Goal: Transaction & Acquisition: Subscribe to service/newsletter

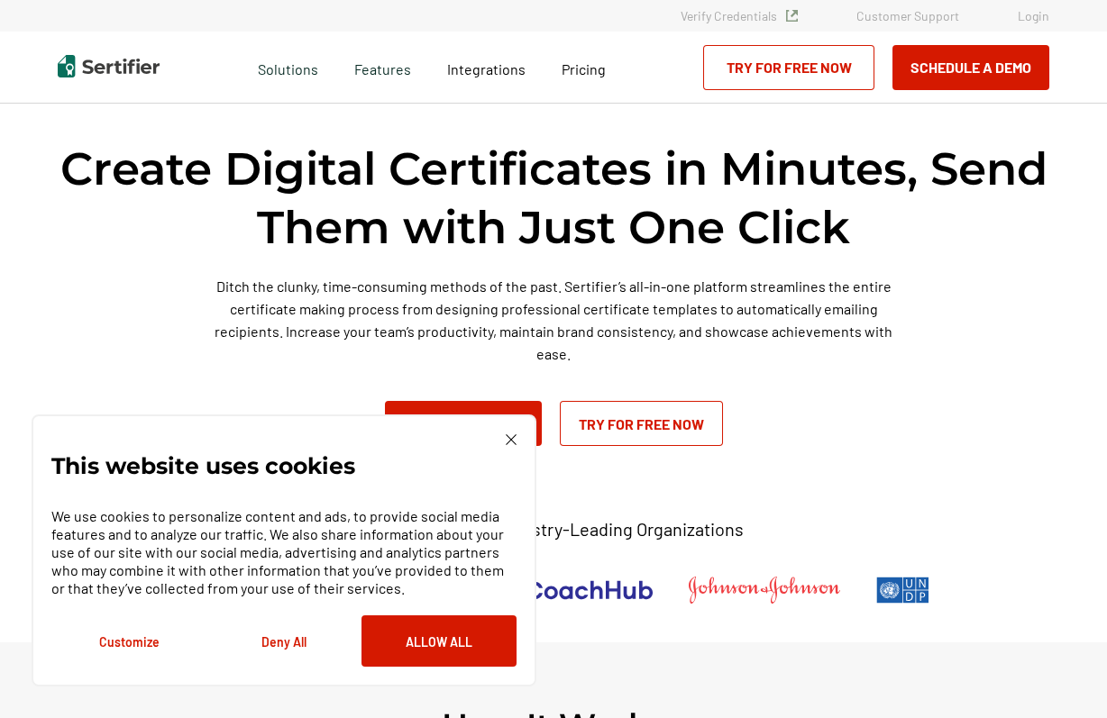
click at [514, 440] on img at bounding box center [511, 439] width 11 height 11
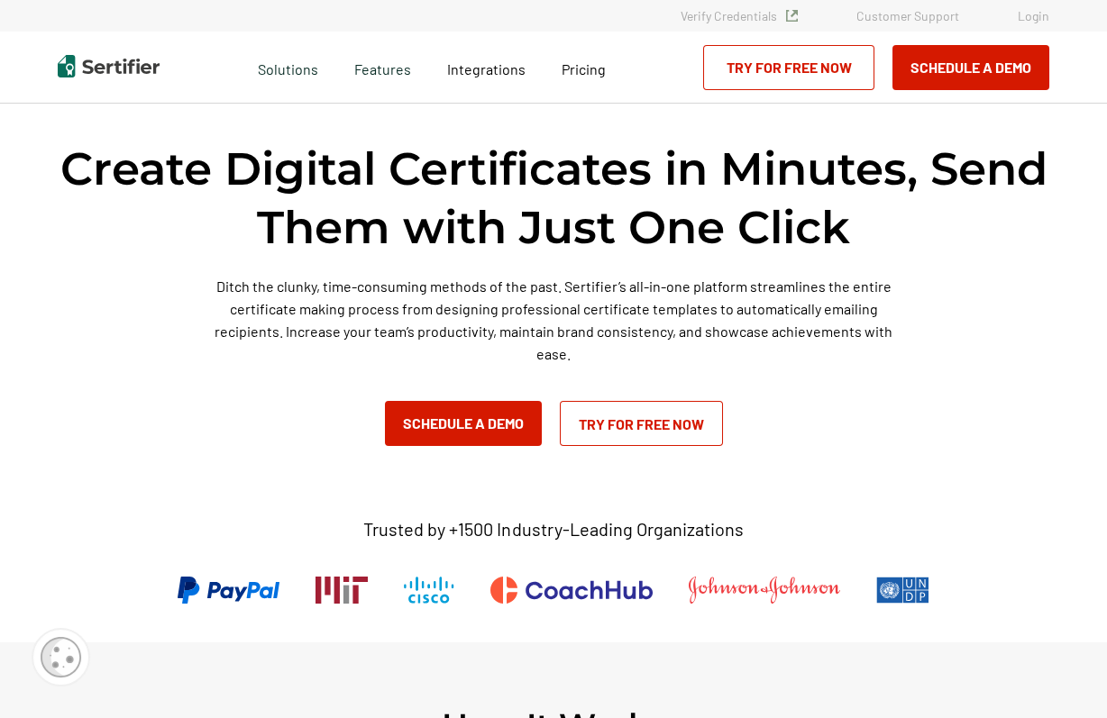
click at [663, 429] on link "Try for Free Now" at bounding box center [641, 423] width 163 height 45
